Goal: Check status: Check status

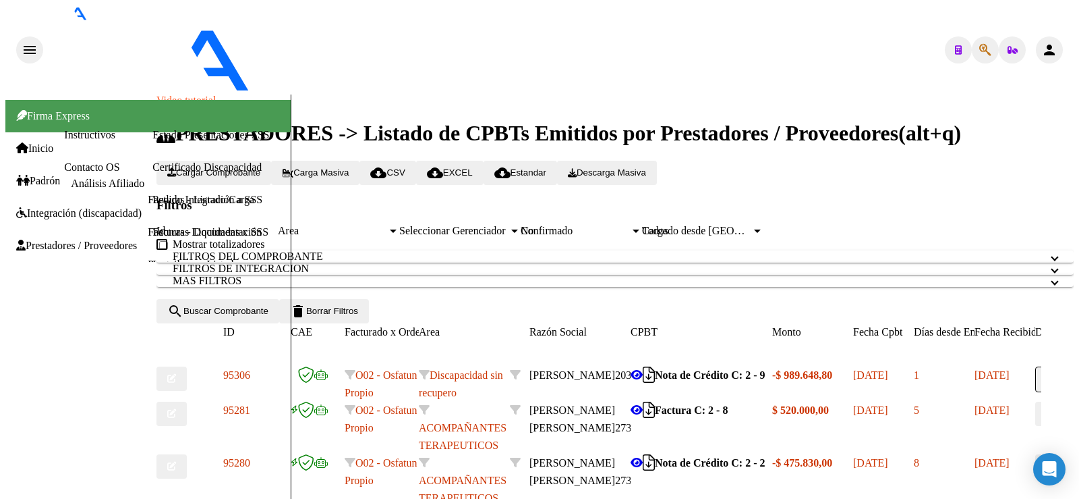
click at [60, 175] on link "Padrón" at bounding box center [38, 181] width 44 height 12
click at [71, 177] on link "Análisis Afiliado" at bounding box center [108, 182] width 74 height 11
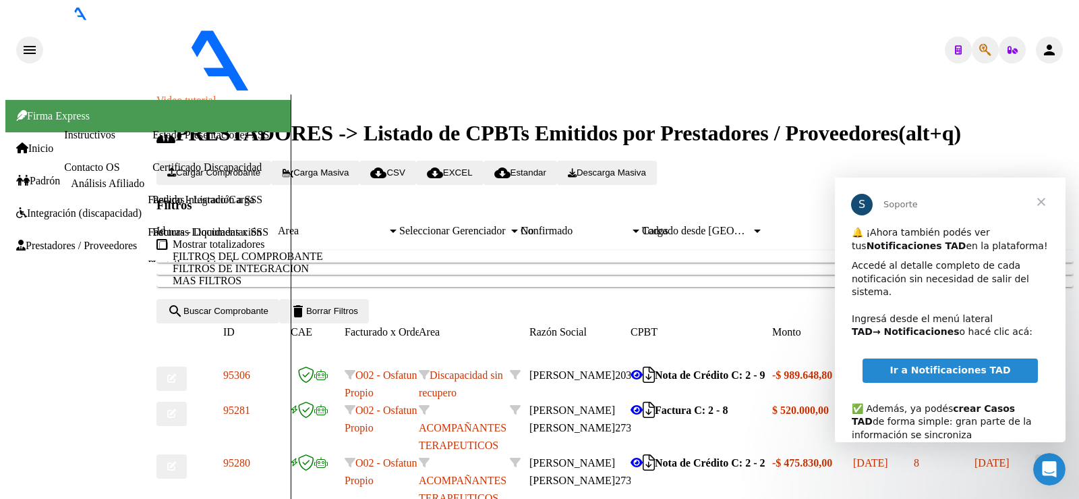
scroll to position [87, 0]
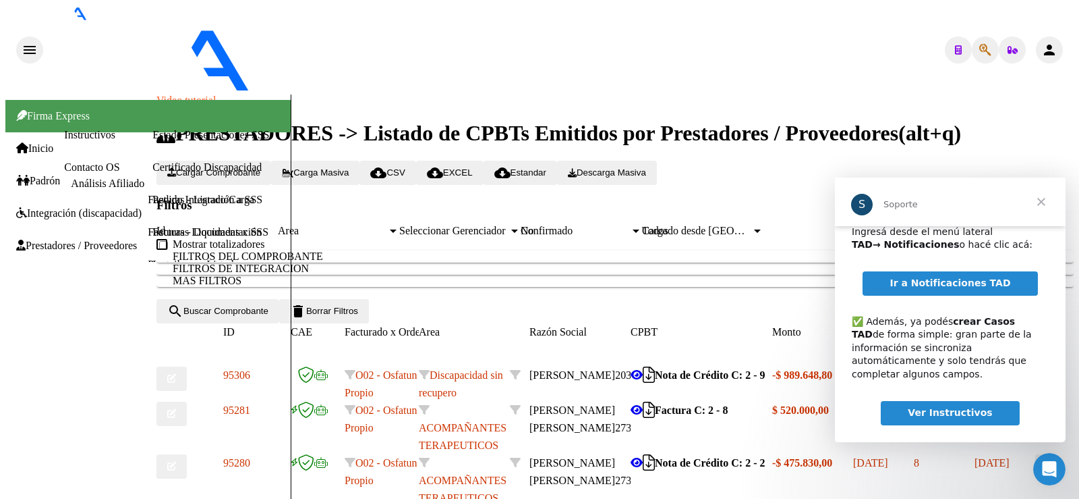
click at [1044, 204] on span "Cerrar" at bounding box center [1041, 201] width 49 height 49
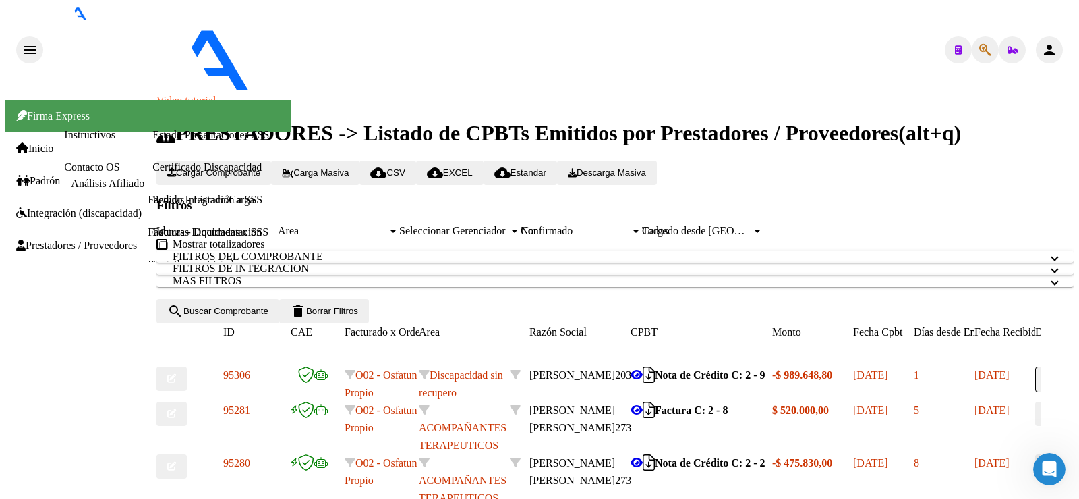
scroll to position [0, 0]
click at [71, 177] on link "Análisis Afiliado" at bounding box center [108, 182] width 74 height 11
click at [48, 175] on span "Padrón" at bounding box center [38, 181] width 44 height 12
click at [42, 142] on span "Inicio" at bounding box center [34, 148] width 37 height 12
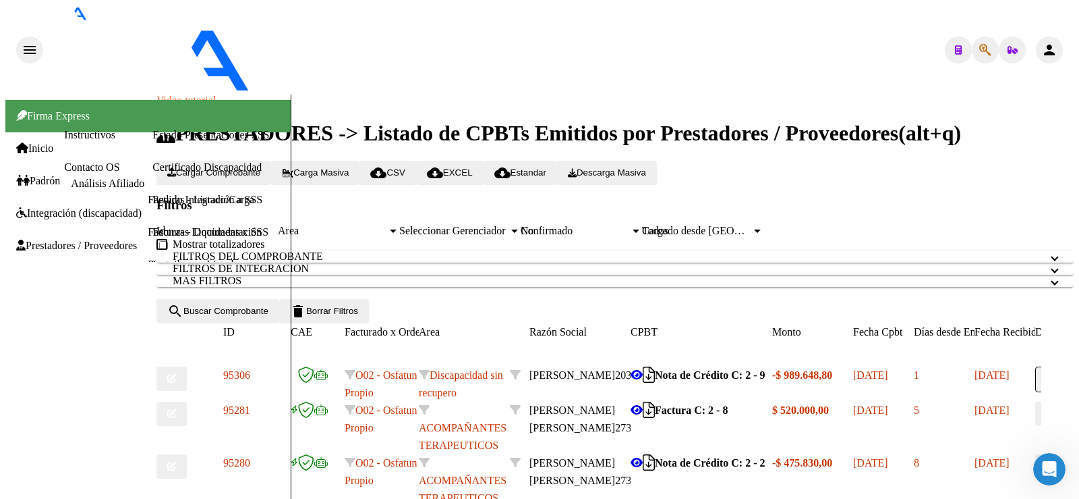
click at [55, 175] on link "Padrón" at bounding box center [38, 181] width 44 height 12
click at [71, 177] on link "Análisis Afiliado" at bounding box center [108, 182] width 74 height 11
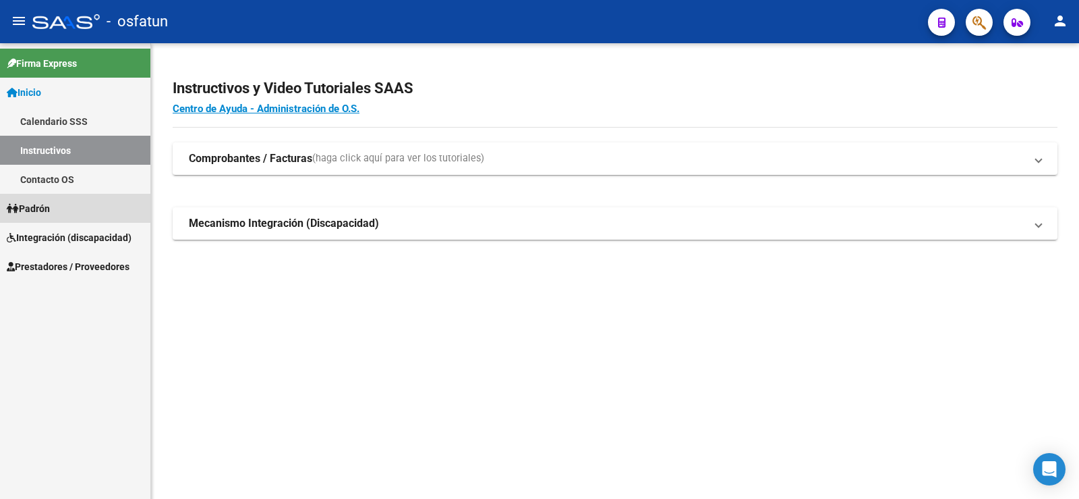
click at [79, 216] on link "Padrón" at bounding box center [75, 208] width 150 height 29
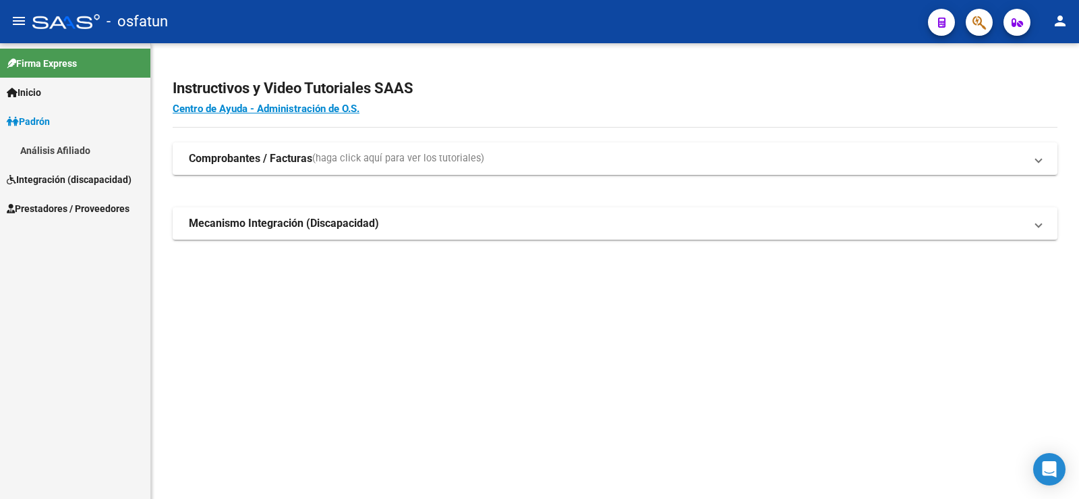
click at [55, 152] on link "Análisis Afiliado" at bounding box center [75, 150] width 150 height 29
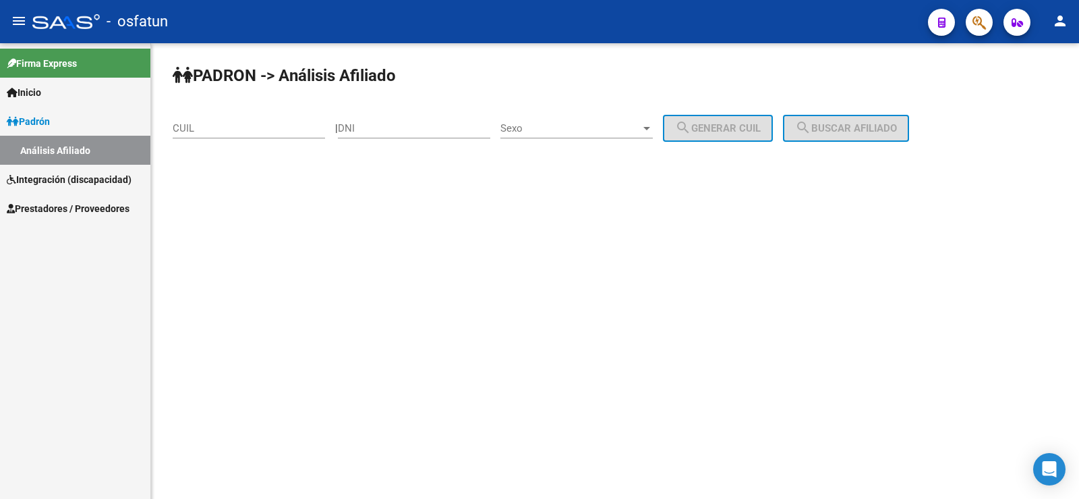
click at [264, 120] on div "CUIL" at bounding box center [249, 123] width 152 height 29
drag, startPoint x: 252, startPoint y: 132, endPoint x: 240, endPoint y: 134, distance: 12.2
click at [240, 134] on input "27-31103004-4" at bounding box center [249, 128] width 152 height 12
click at [252, 127] on input "27-31103004-4" at bounding box center [249, 128] width 152 height 12
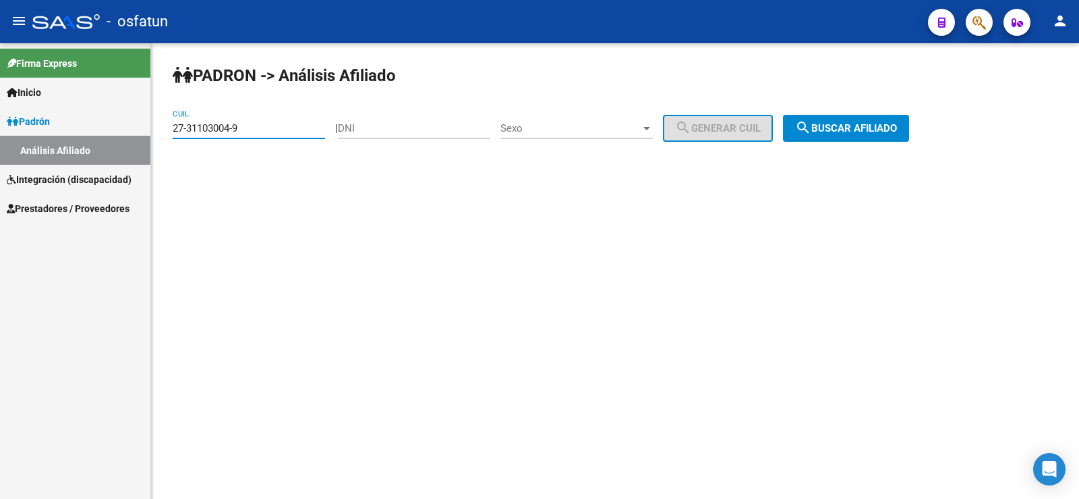
type input "27-31103004-9"
click at [830, 124] on span "search Buscar afiliado" at bounding box center [846, 128] width 102 height 12
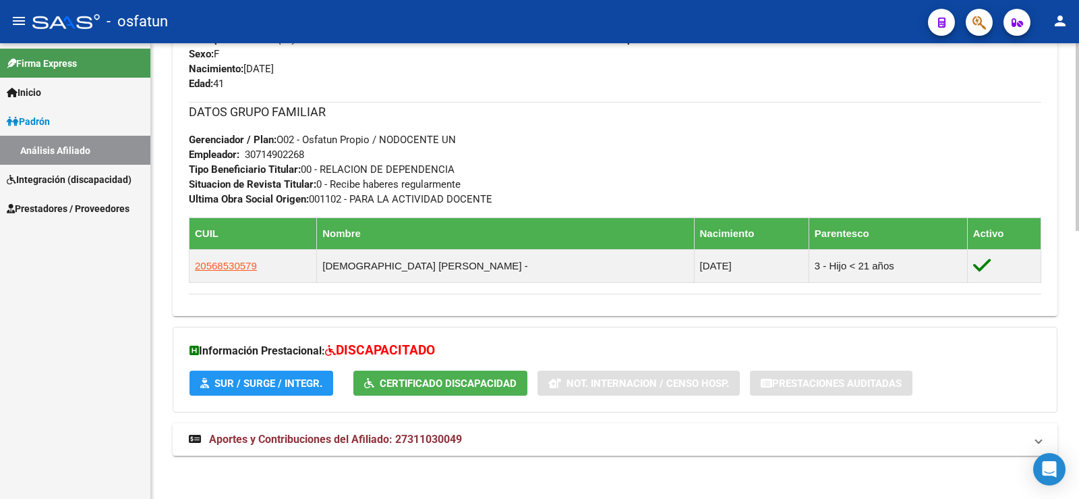
scroll to position [648, 0]
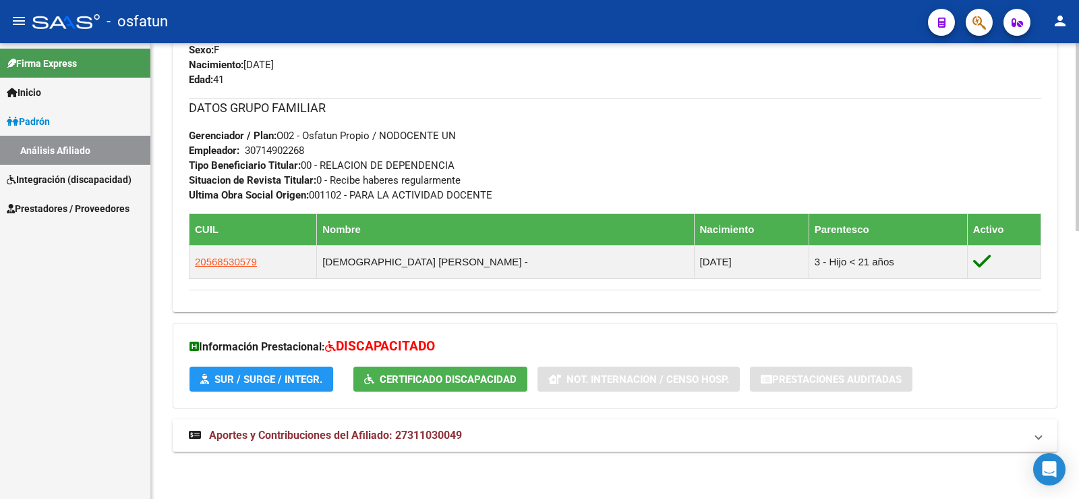
click at [417, 428] on strong "Aportes y Contribuciones del Afiliado: 27311030049" at bounding box center [325, 435] width 273 height 15
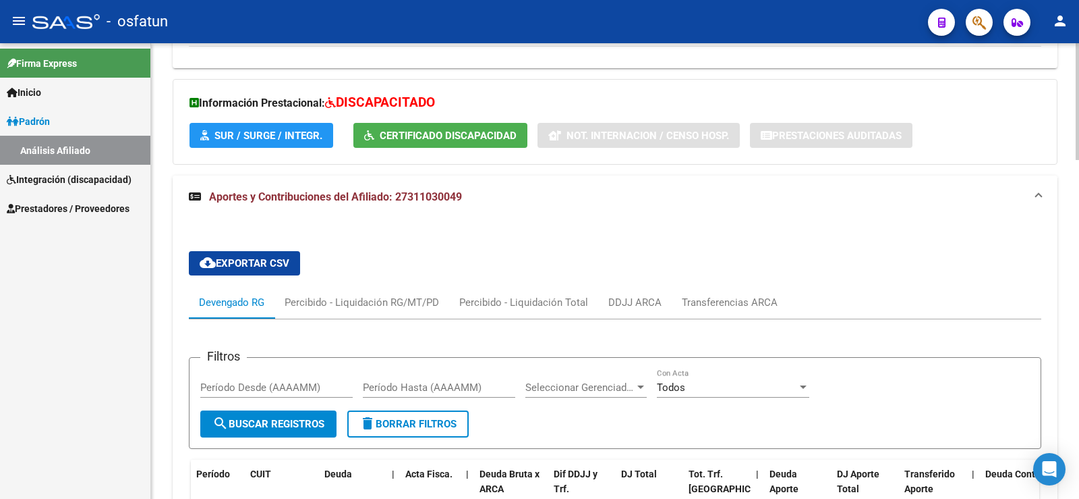
scroll to position [862, 0]
